Goal: Task Accomplishment & Management: Use online tool/utility

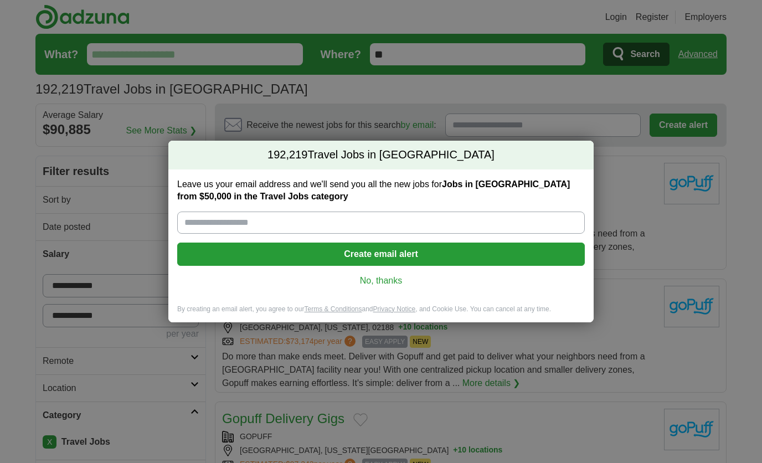
click at [368, 277] on link "No, thanks" at bounding box center [381, 281] width 390 height 12
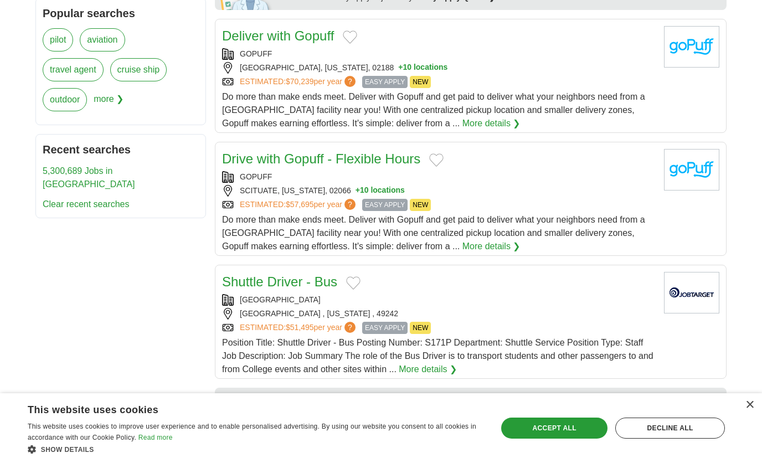
scroll to position [577, 0]
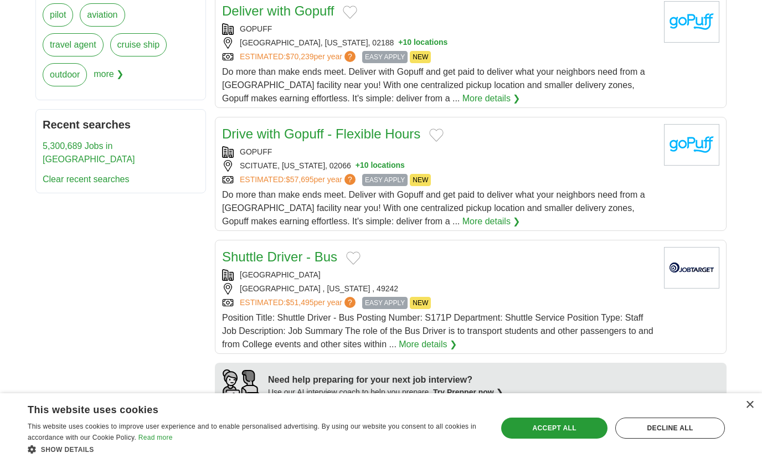
click at [748, 410] on div "×" at bounding box center [747, 405] width 14 height 8
click at [748, 409] on div "×" at bounding box center [749, 405] width 8 height 8
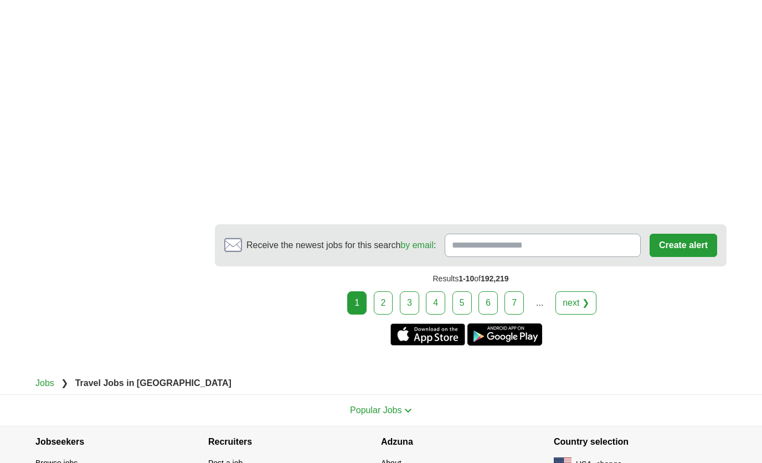
scroll to position [1846, 0]
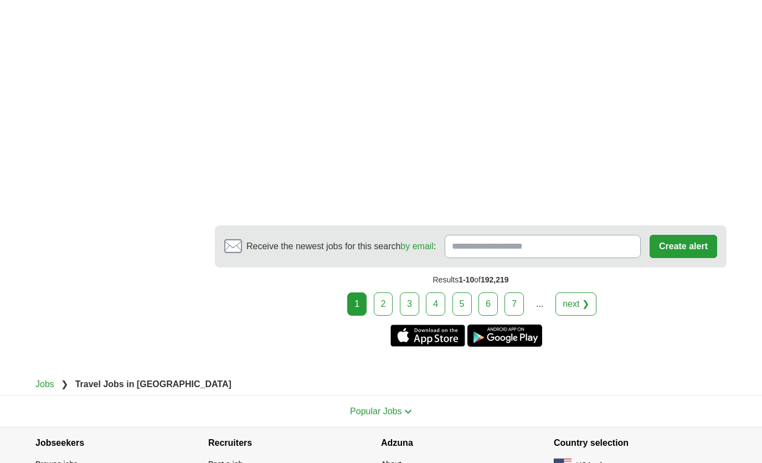
click at [387, 302] on link "2" at bounding box center [383, 303] width 19 height 23
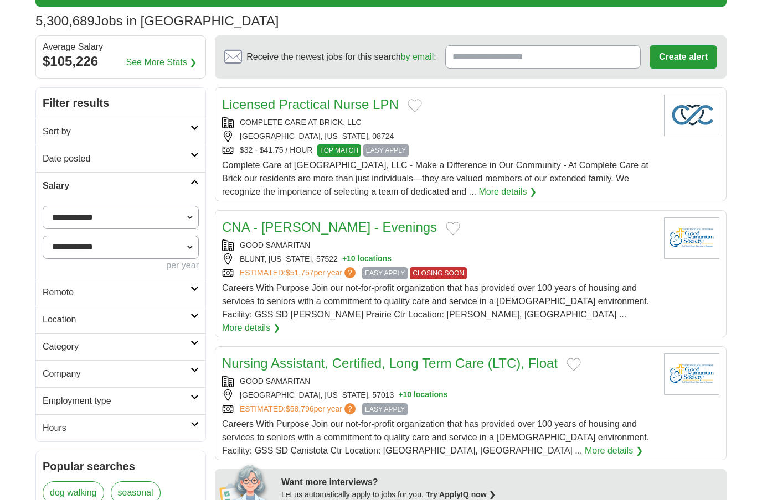
scroll to position [68, 0]
click at [171, 349] on h2 "Category" at bounding box center [117, 346] width 148 height 13
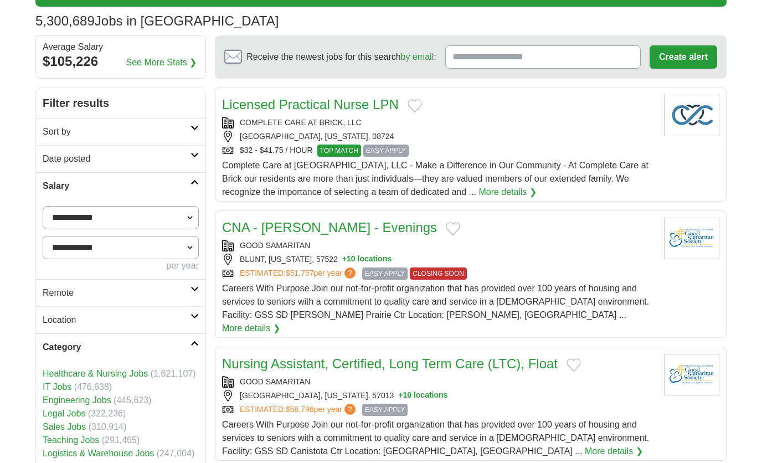
click at [64, 390] on link "IT Jobs" at bounding box center [57, 386] width 29 height 9
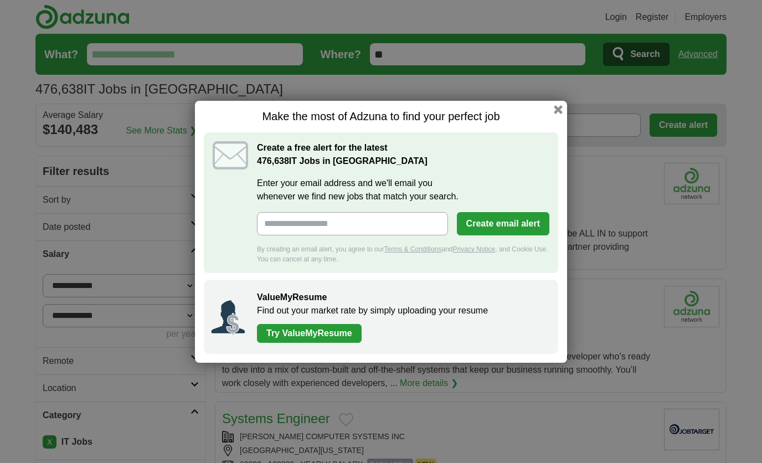
click at [558, 114] on div "Make the most of Adzuna to find your perfect job Create a free alert for the la…" at bounding box center [381, 232] width 372 height 262
click at [558, 109] on button "button" at bounding box center [558, 109] width 9 height 9
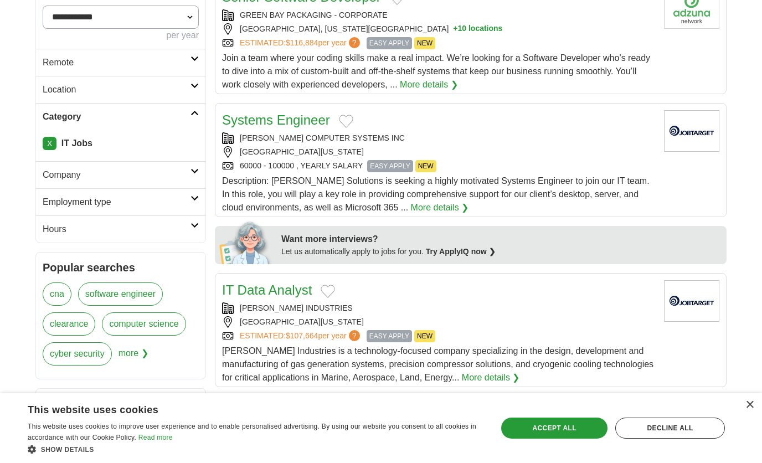
scroll to position [295, 0]
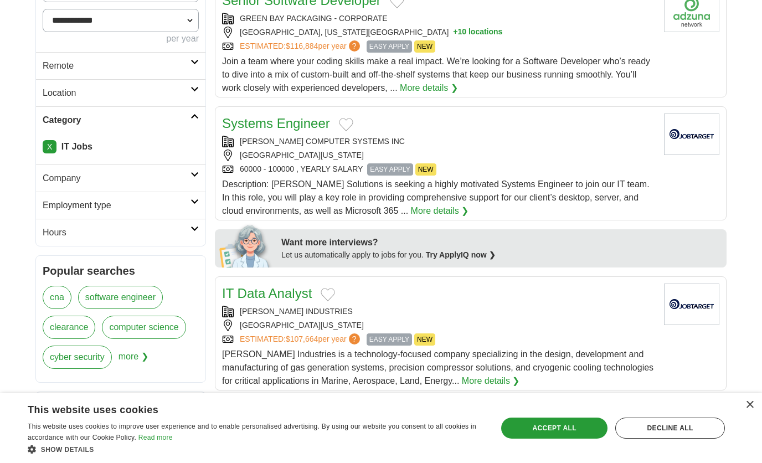
click at [141, 213] on link "Employment type" at bounding box center [120, 205] width 169 height 27
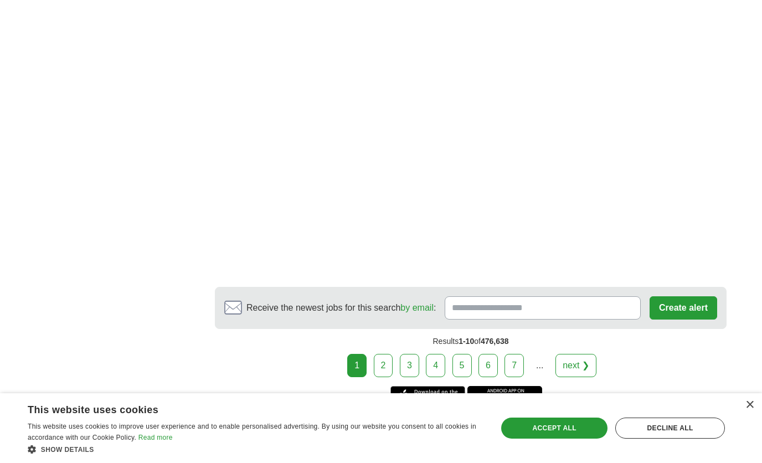
scroll to position [1760, 0]
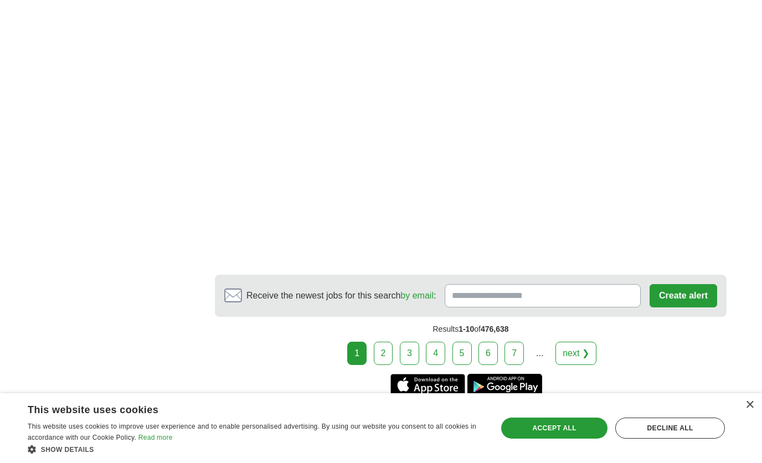
click at [391, 346] on link "2" at bounding box center [383, 353] width 19 height 23
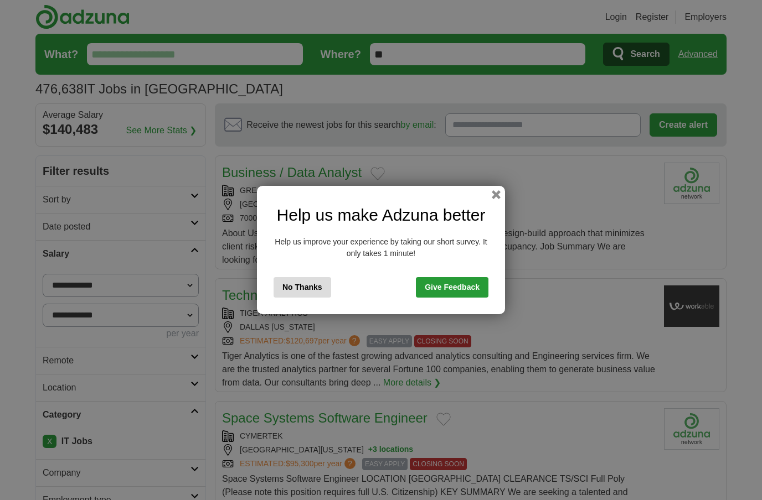
click at [320, 297] on button "No Thanks" at bounding box center [302, 287] width 58 height 20
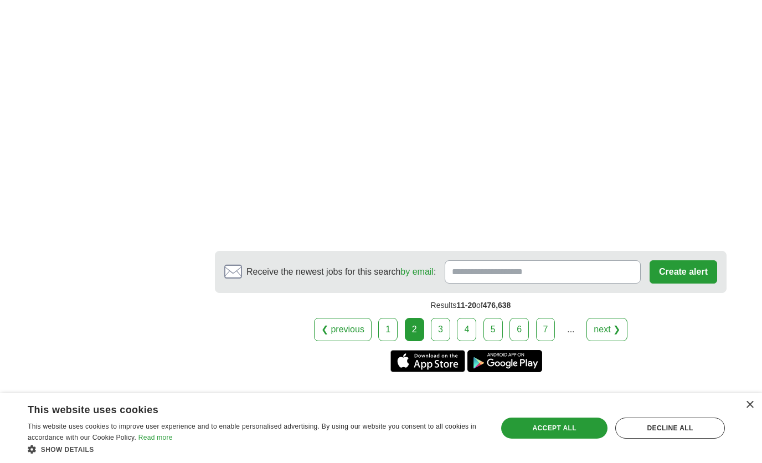
scroll to position [1777, 0]
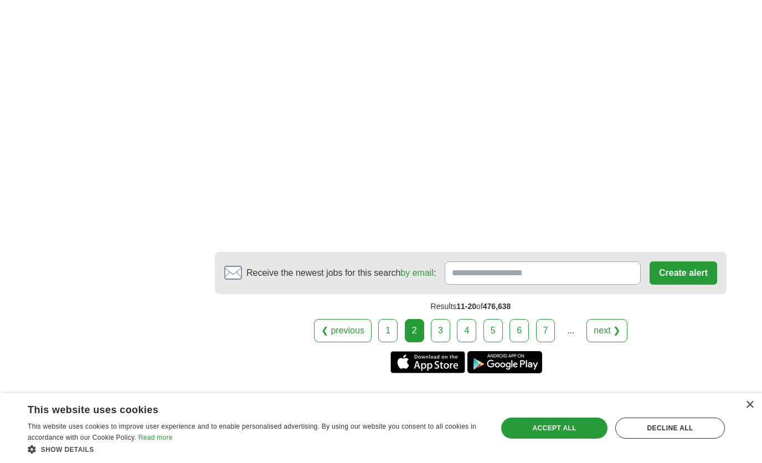
click at [441, 319] on link "3" at bounding box center [440, 330] width 19 height 23
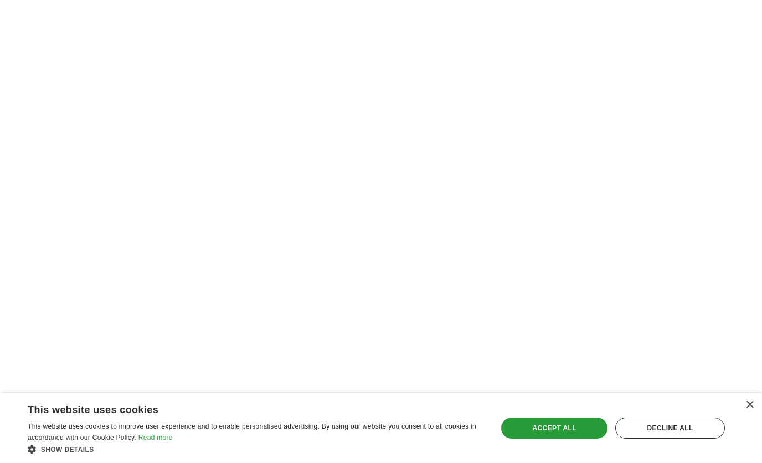
scroll to position [1755, 0]
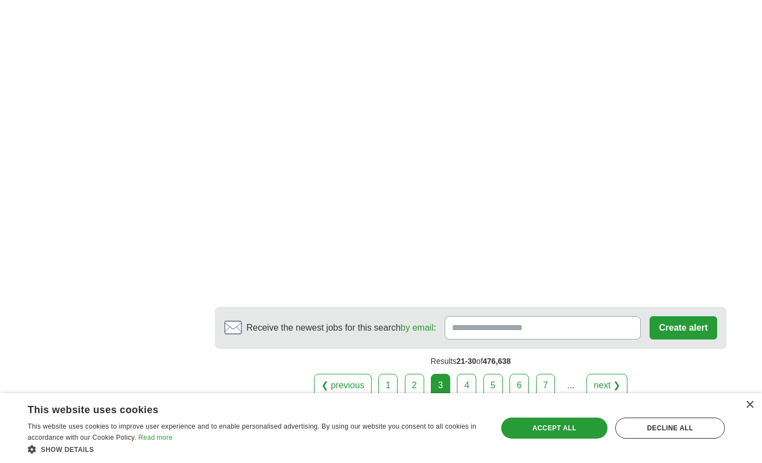
click at [464, 374] on link "4" at bounding box center [466, 385] width 19 height 23
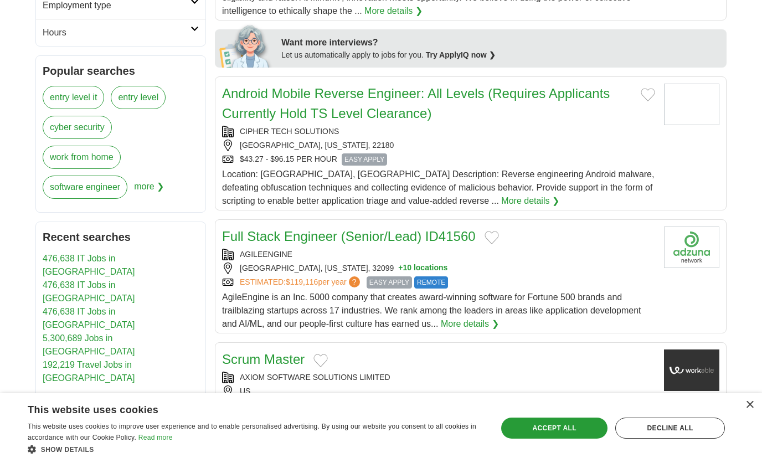
scroll to position [281, 0]
